Goal: Task Accomplishment & Management: Complete application form

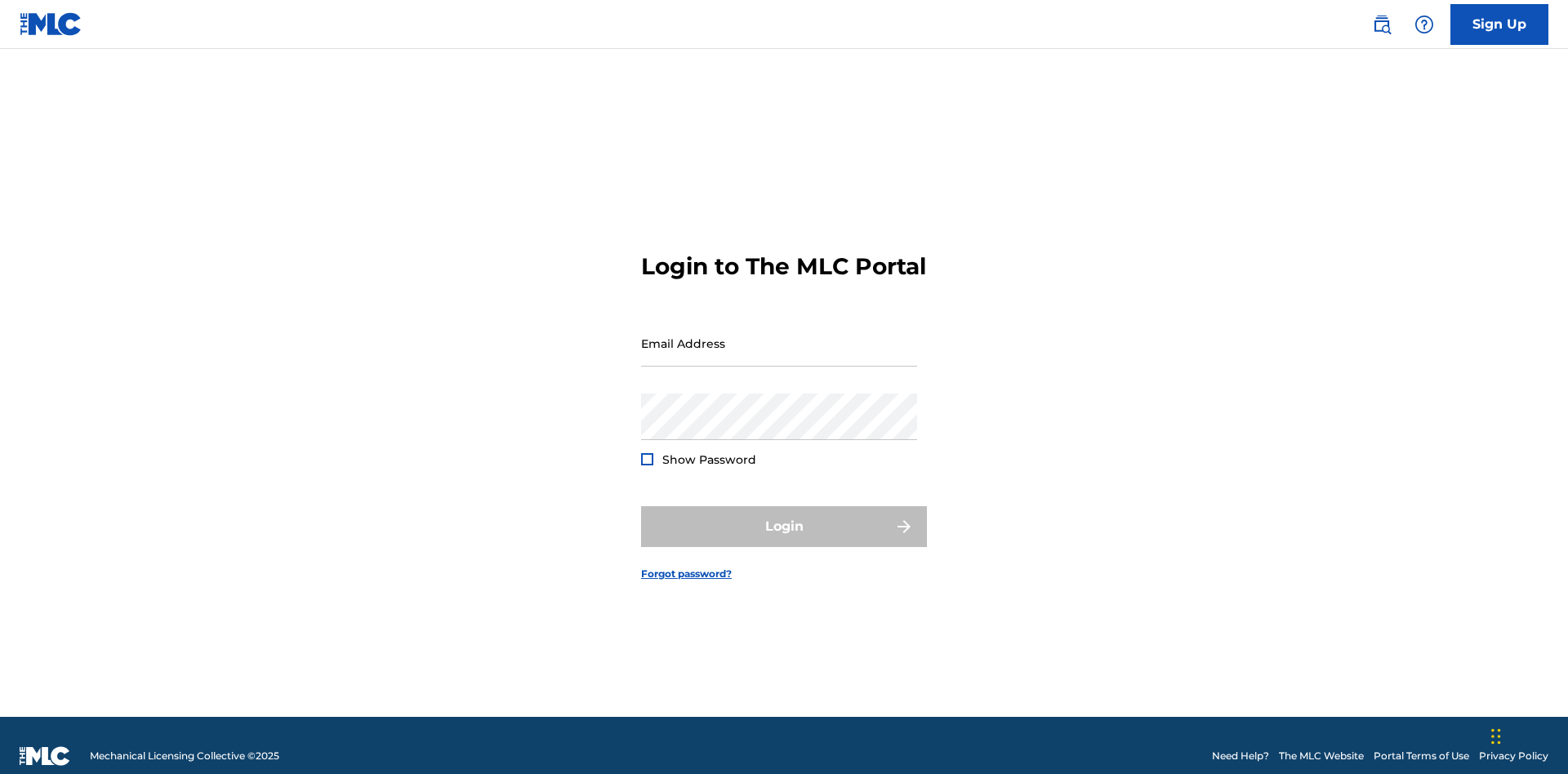
scroll to position [21, 0]
click at [779, 336] on input "Email Address" at bounding box center [779, 343] width 276 height 46
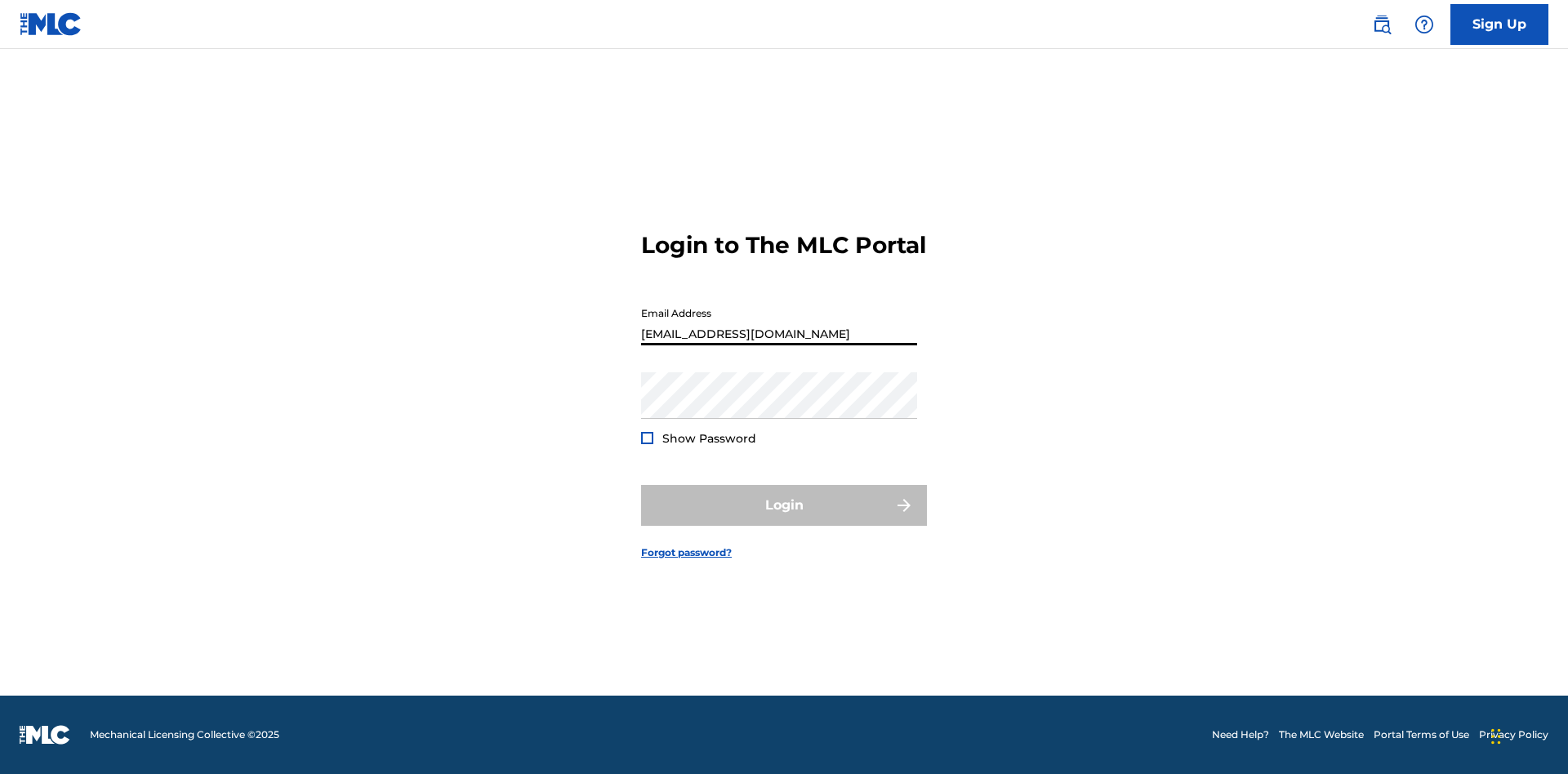
type input "[EMAIL_ADDRESS][DOMAIN_NAME]"
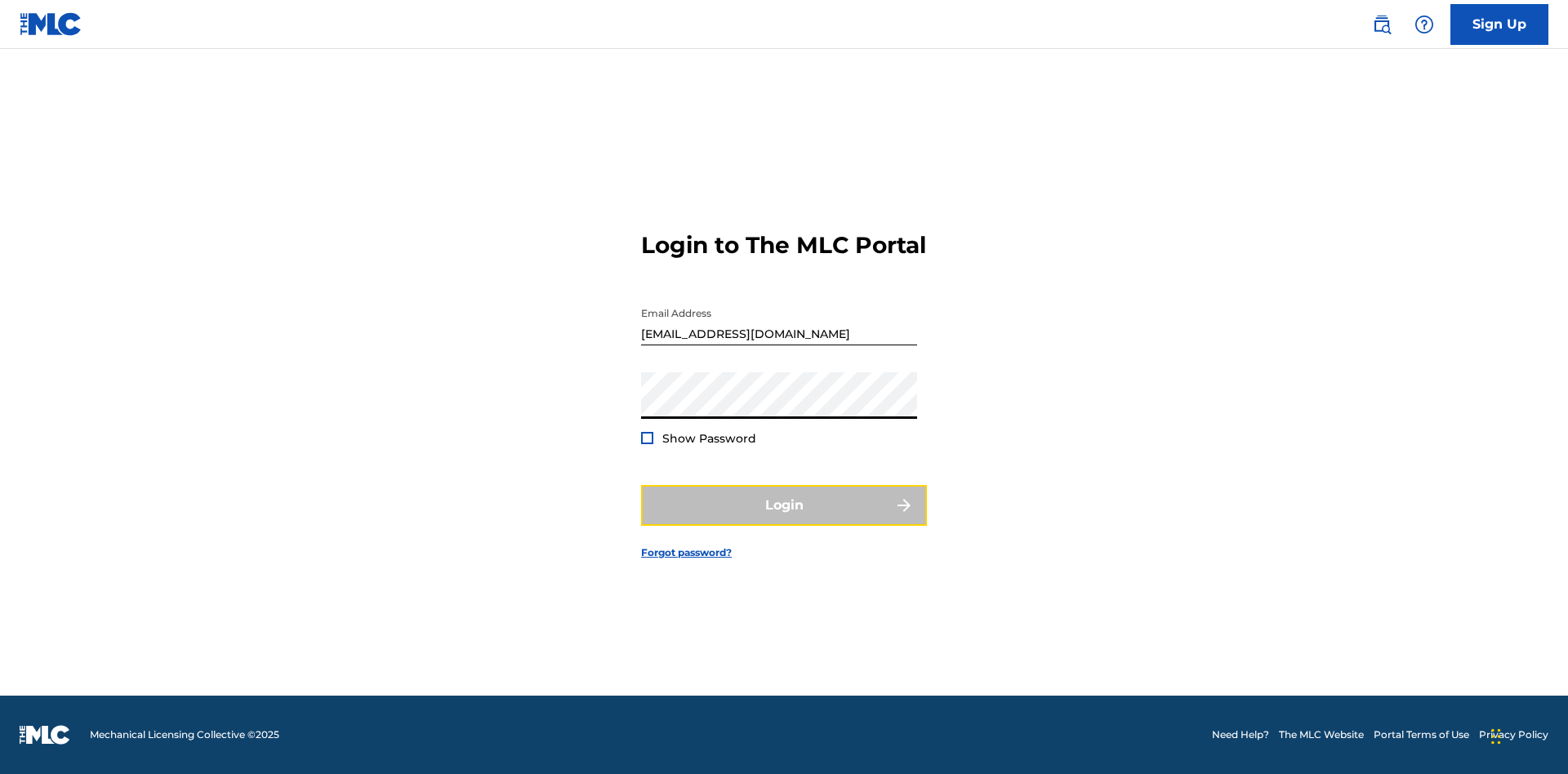
click at [784, 519] on button "Login" at bounding box center [784, 505] width 286 height 40
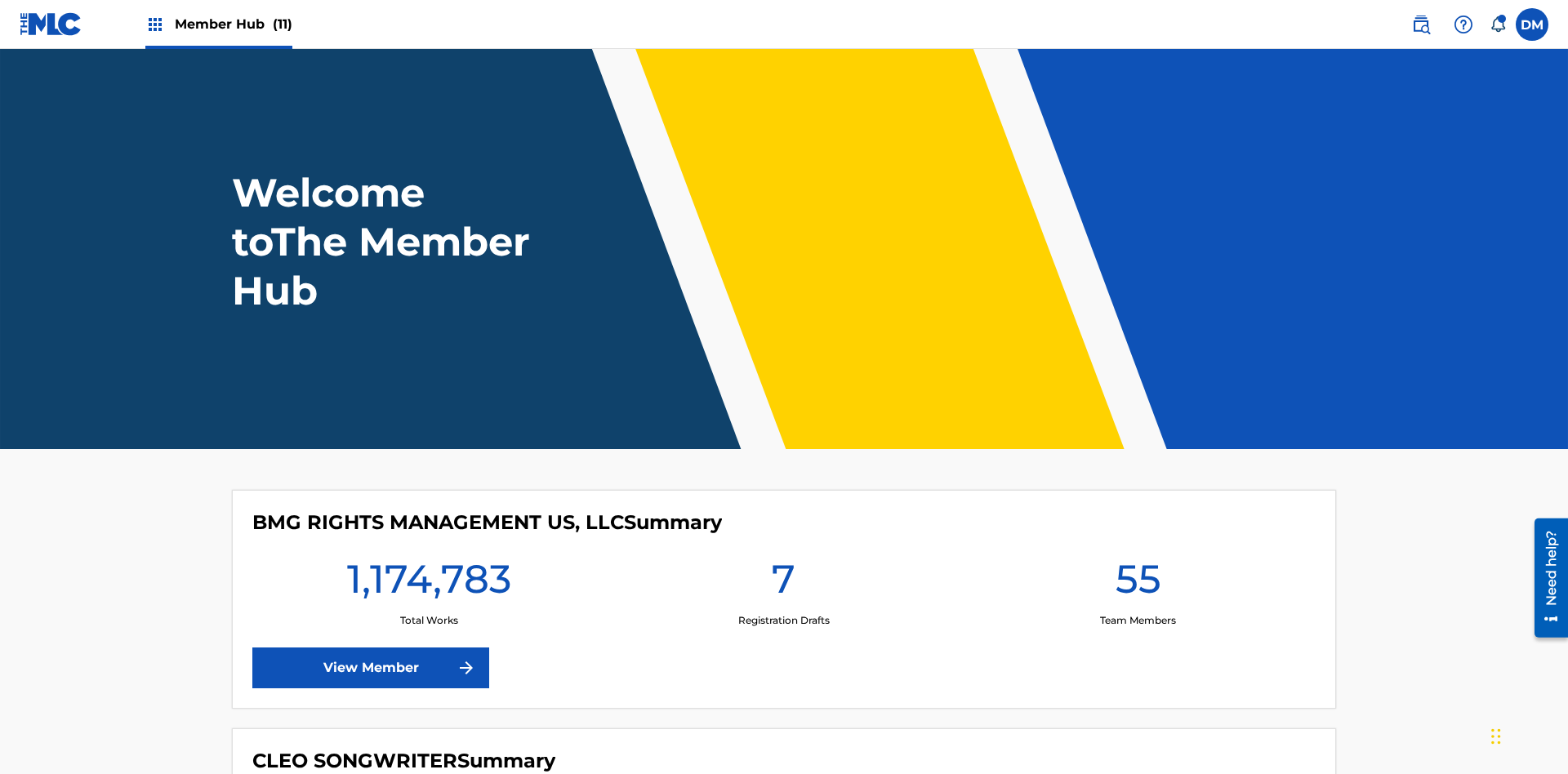
click at [233, 24] on span "Member Hub (11)" at bounding box center [234, 24] width 117 height 19
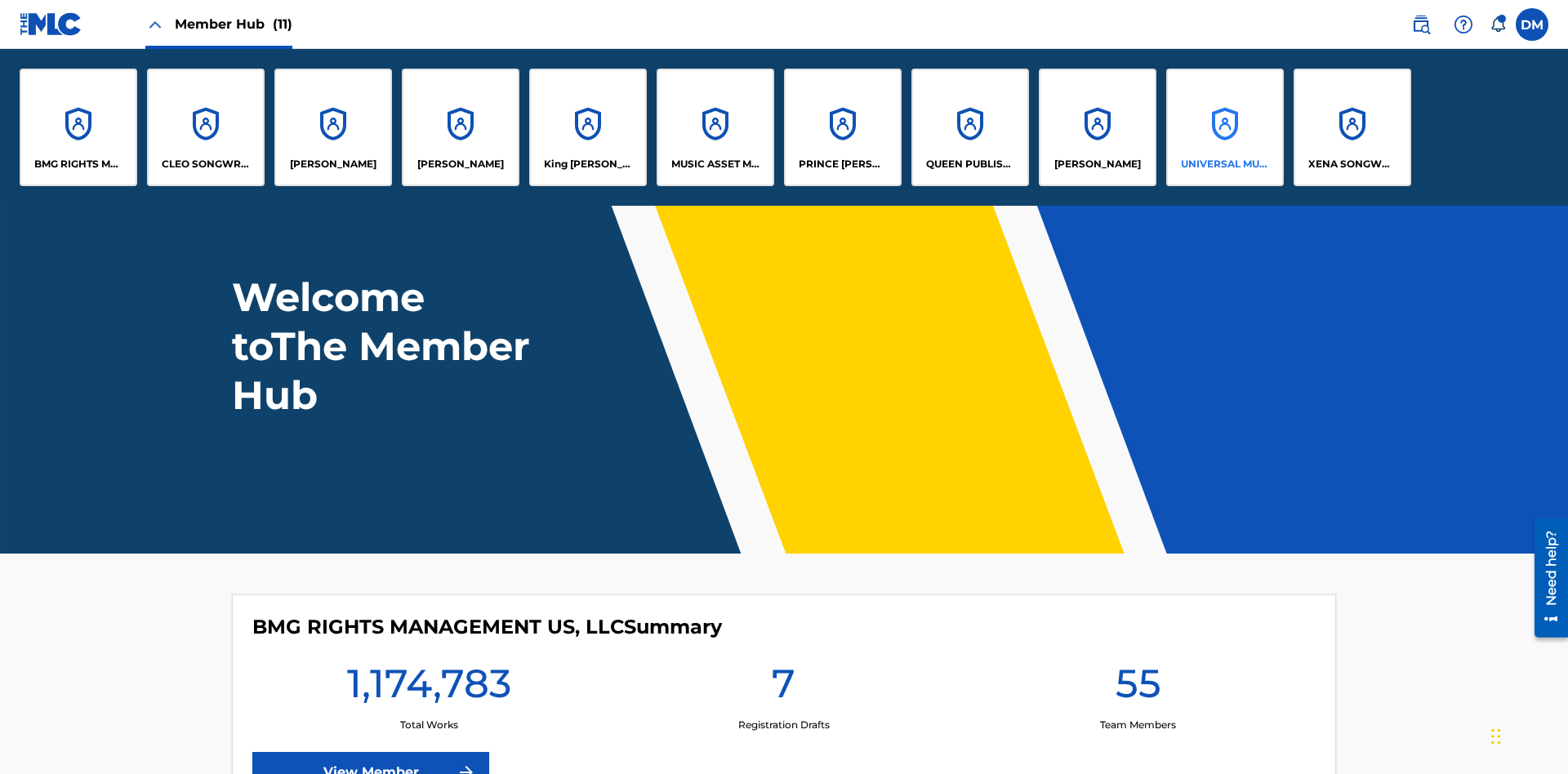
click at [1224, 164] on p "UNIVERSAL MUSIC PUB GROUP" at bounding box center [1225, 163] width 89 height 14
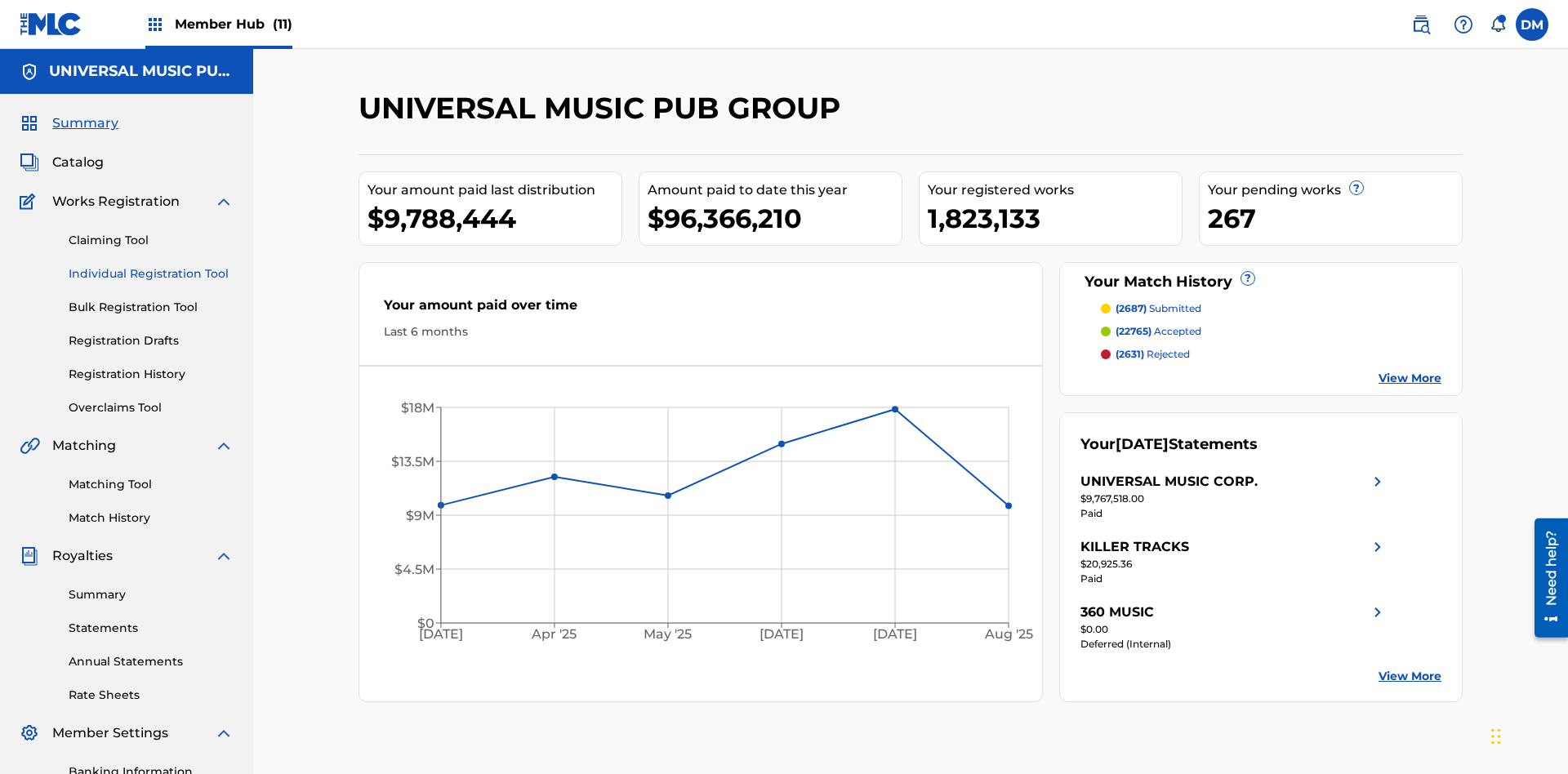
click at [151, 265] on link "Individual Registration Tool" at bounding box center [151, 274] width 165 height 17
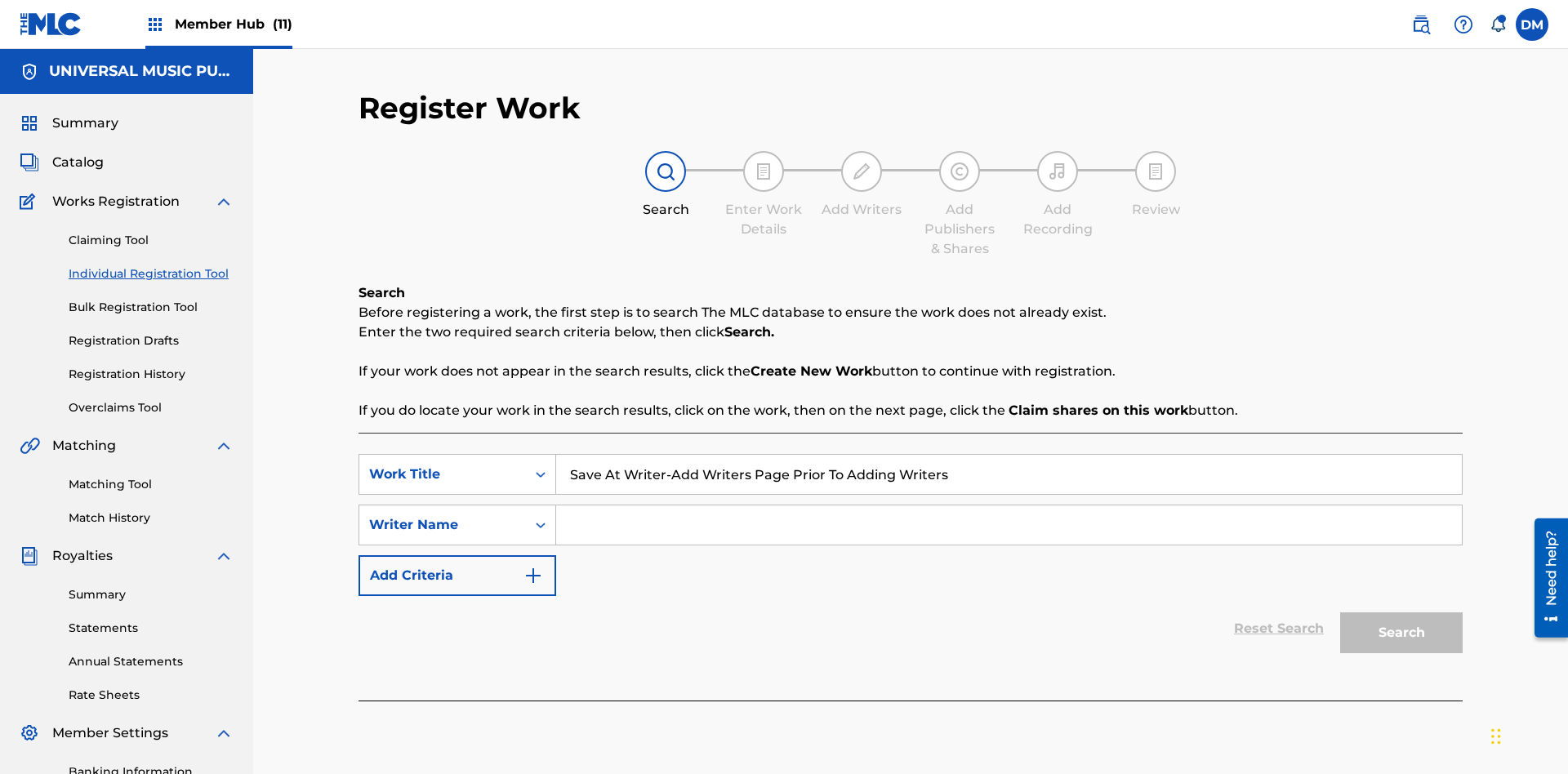
type input "Save At Writer-Add Writers Page Prior To Adding Writers"
click at [1008, 506] on input "Search Form" at bounding box center [1008, 525] width 906 height 39
type input "QWERTYUIOP"
click at [1401, 612] on button "Search" at bounding box center [1401, 633] width 122 height 40
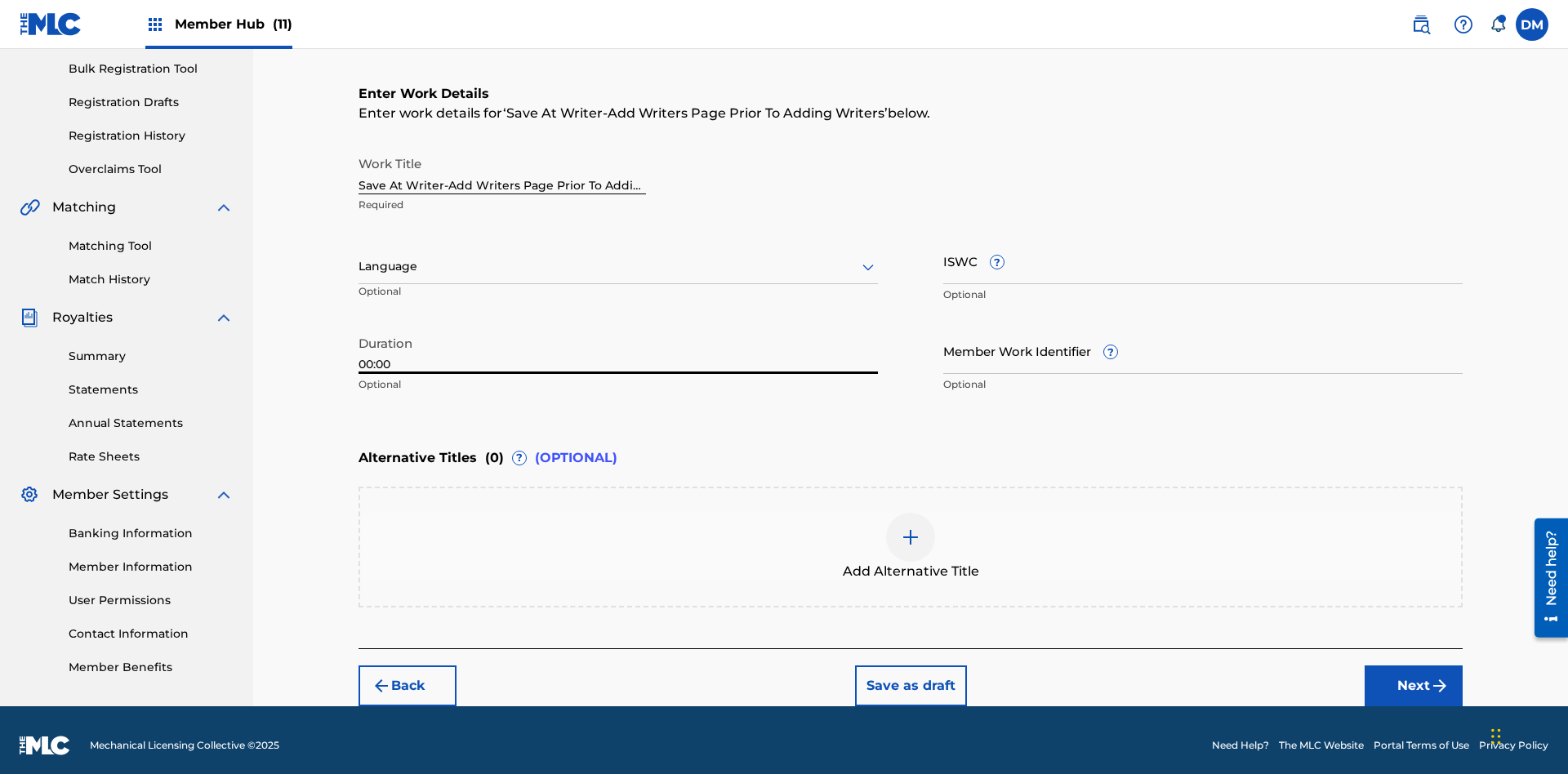
type input "00:00"
click at [868, 258] on icon at bounding box center [868, 267] width 19 height 19
click at [1203, 339] on input "Member Work Identifier ?" at bounding box center [1203, 351] width 519 height 46
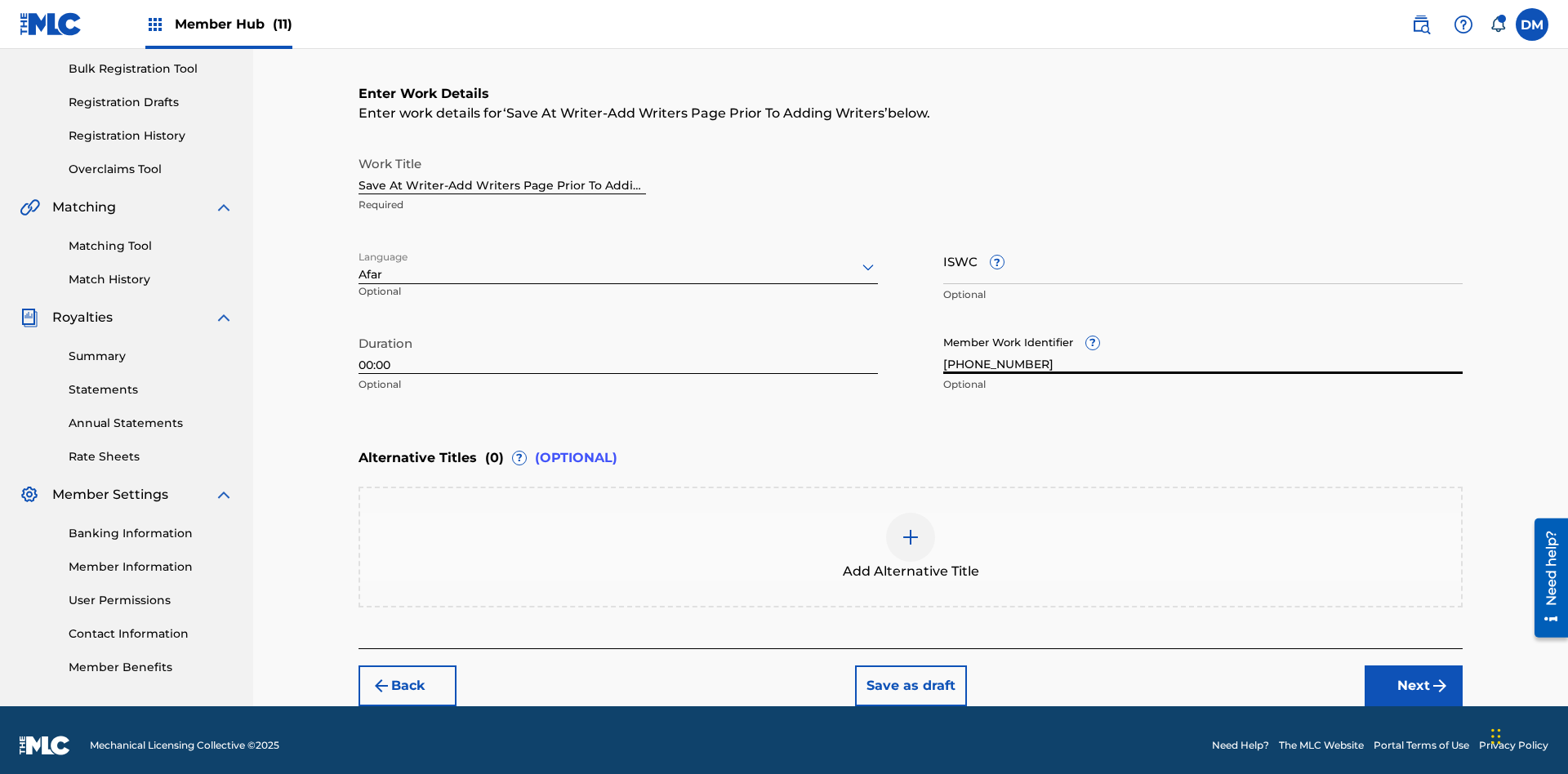
type input "[PHONE_NUMBER]"
click at [1203, 250] on input "ISWC ?" at bounding box center [1203, 261] width 519 height 46
type input "T-123.456.789-4"
click at [910, 536] on img at bounding box center [910, 537] width 19 height 19
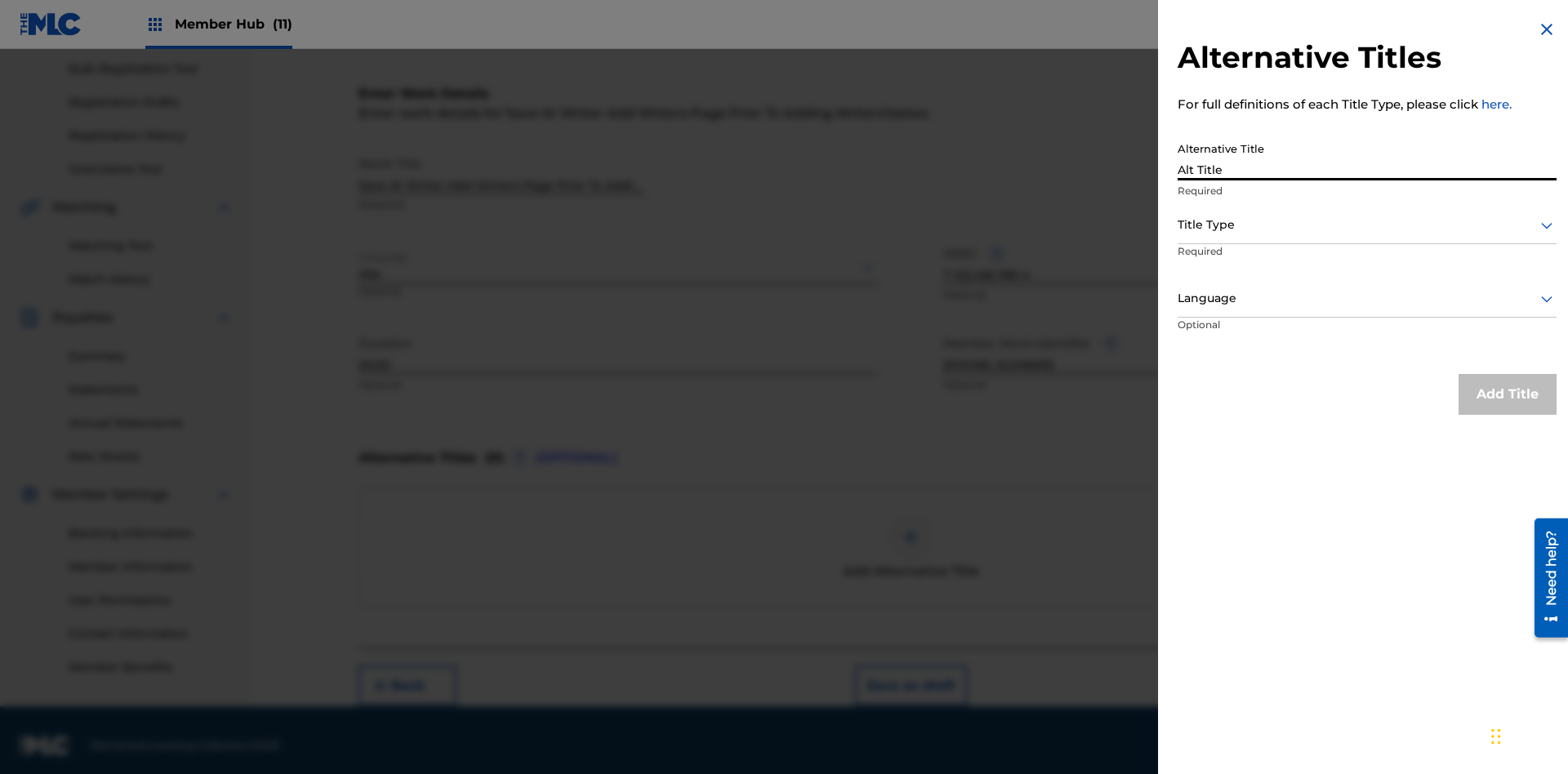
type input "Alt Title"
click at [1367, 225] on div at bounding box center [1367, 224] width 379 height 20
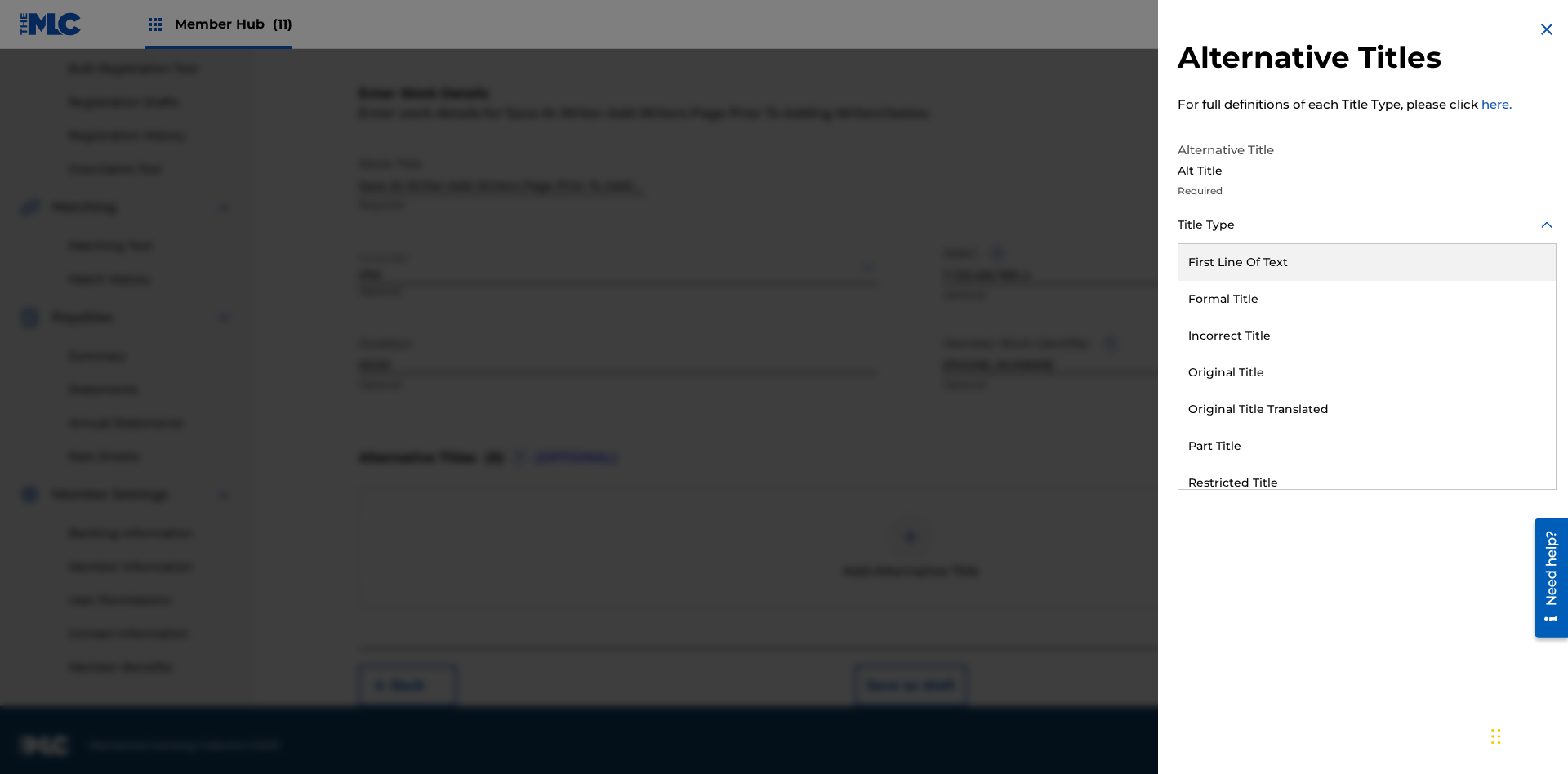
click at [1367, 372] on div "Original Title" at bounding box center [1367, 373] width 377 height 37
click at [1367, 298] on div at bounding box center [1367, 298] width 379 height 20
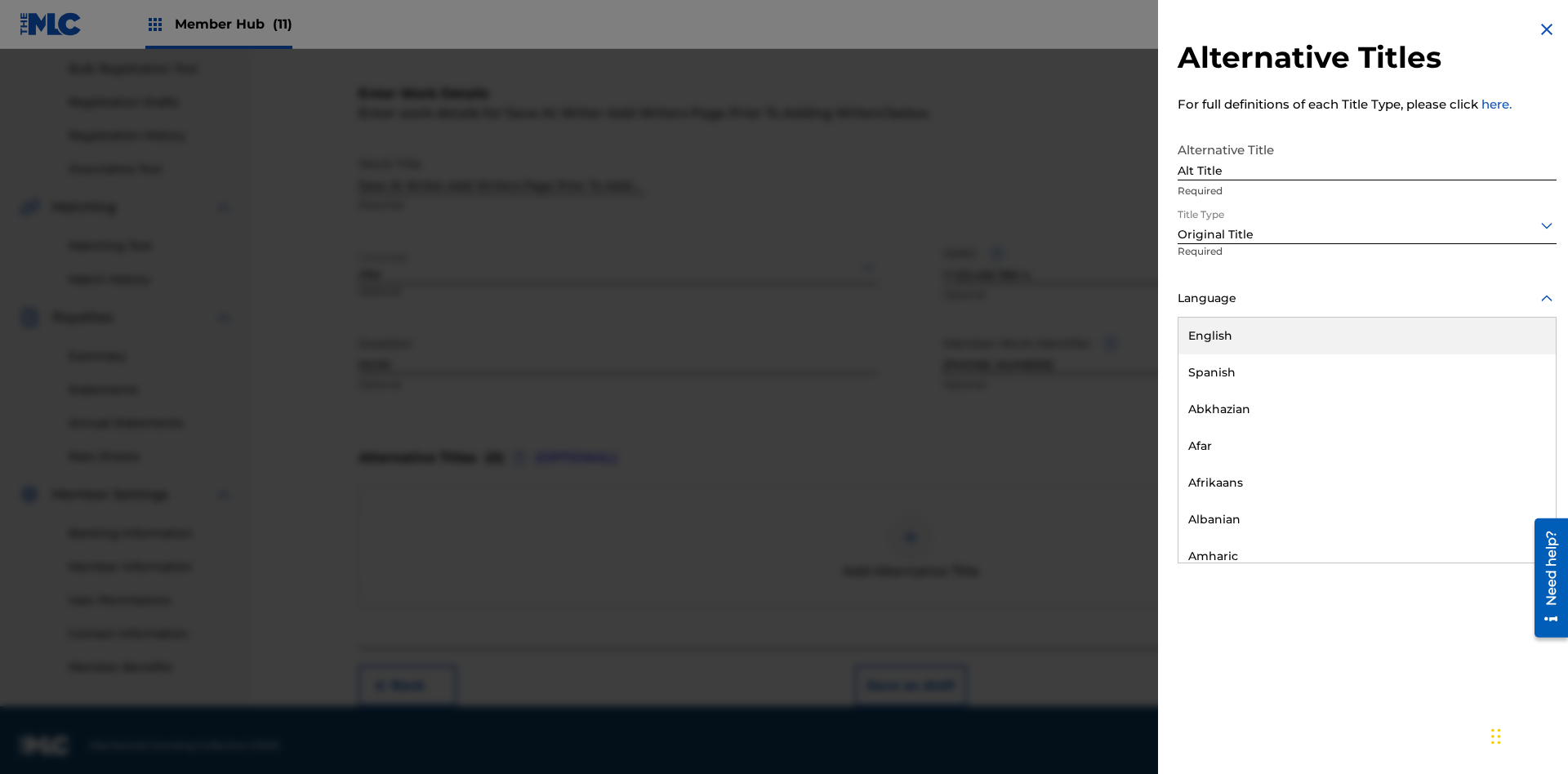
click at [1507, 393] on button "Add Title" at bounding box center [1507, 394] width 98 height 40
click at [1413, 675] on button "Next" at bounding box center [1413, 686] width 98 height 40
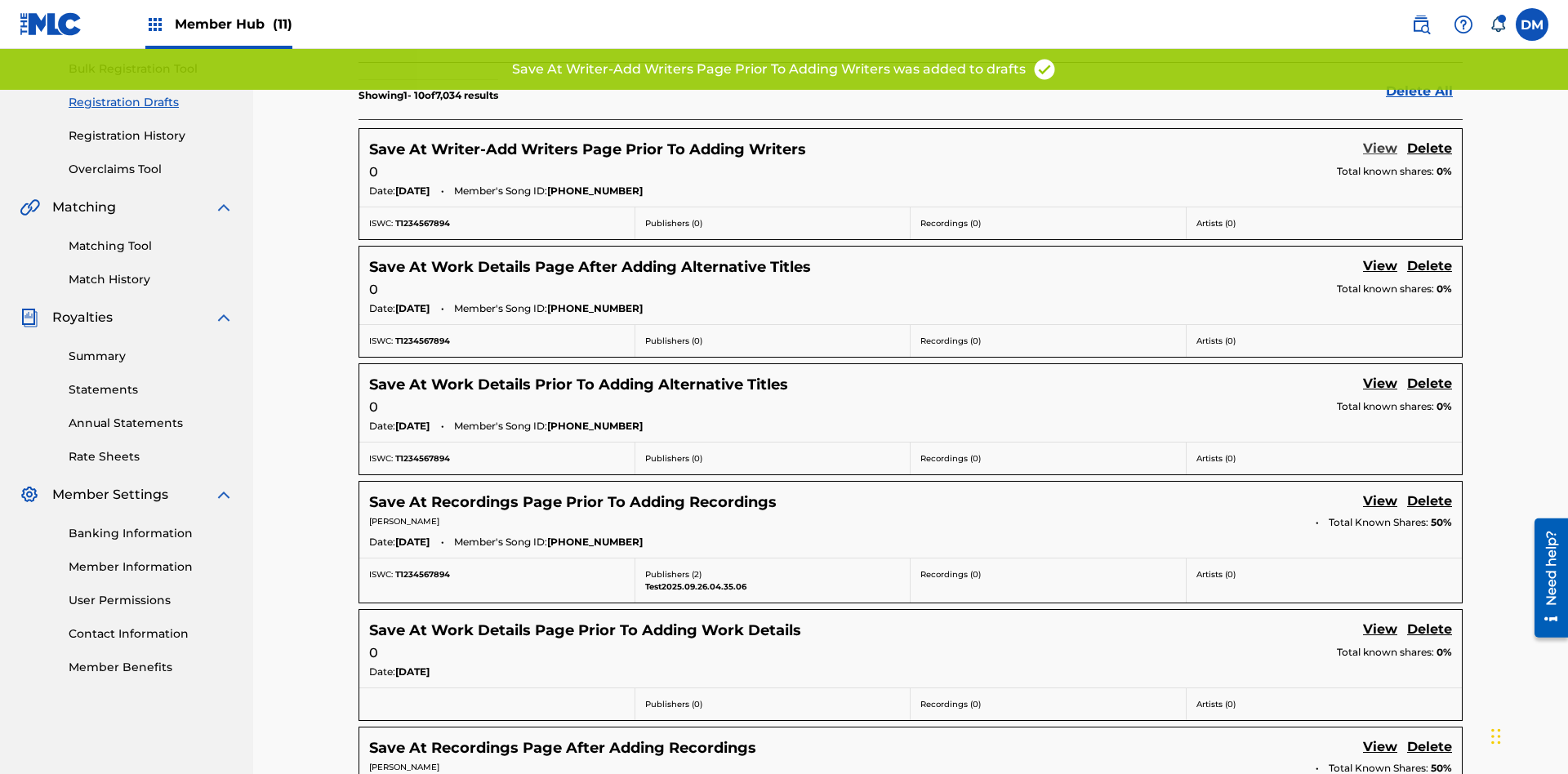
click at [1380, 138] on link "View" at bounding box center [1380, 149] width 35 height 22
